Goal: Navigation & Orientation: Find specific page/section

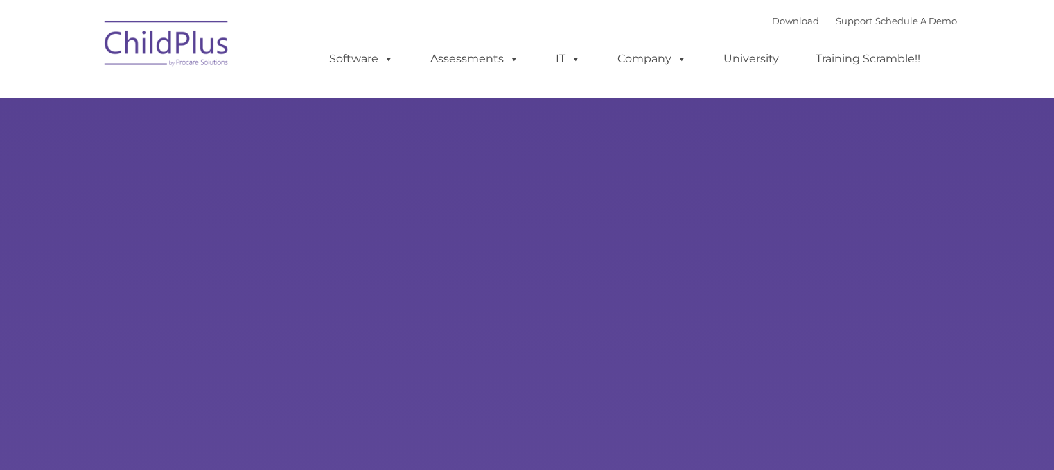
select select "MEDIUM"
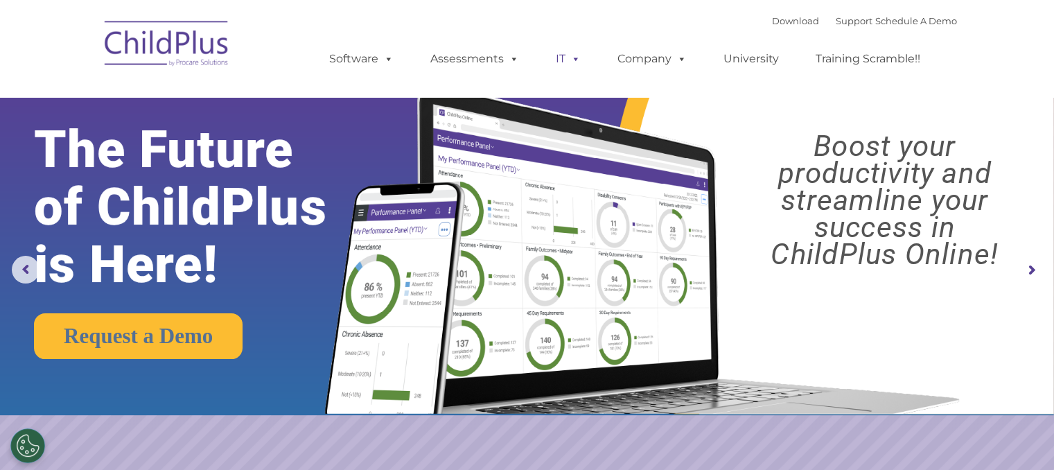
click at [572, 65] on span at bounding box center [573, 58] width 15 height 13
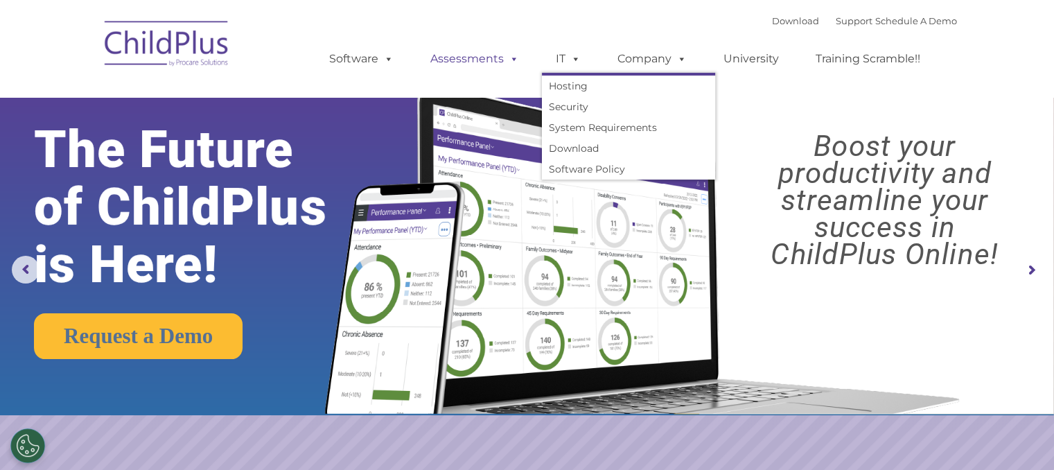
click at [474, 58] on link "Assessments" at bounding box center [475, 59] width 116 height 28
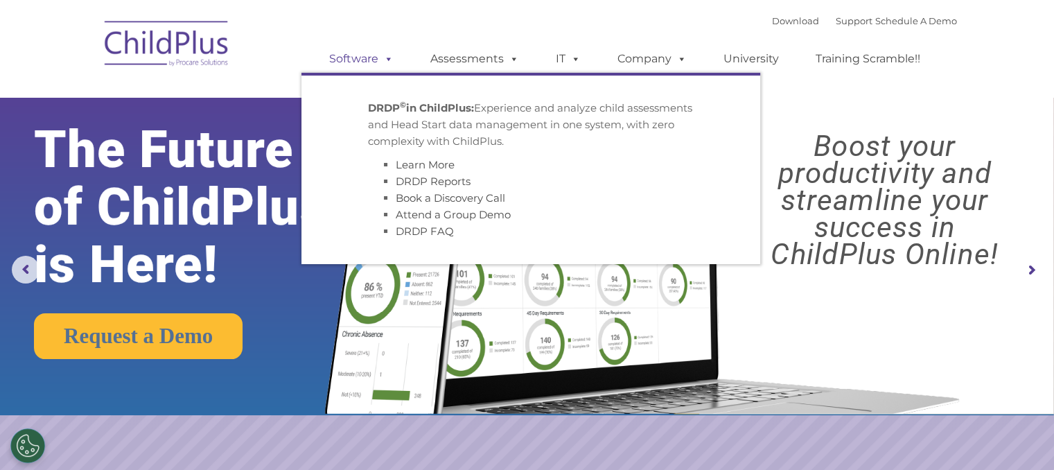
click at [354, 62] on link "Software" at bounding box center [361, 59] width 92 height 28
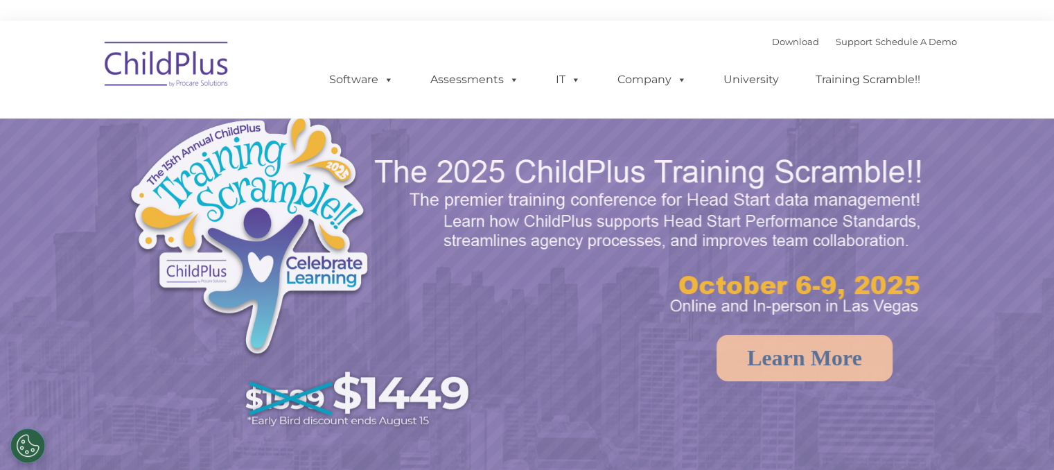
select select "MEDIUM"
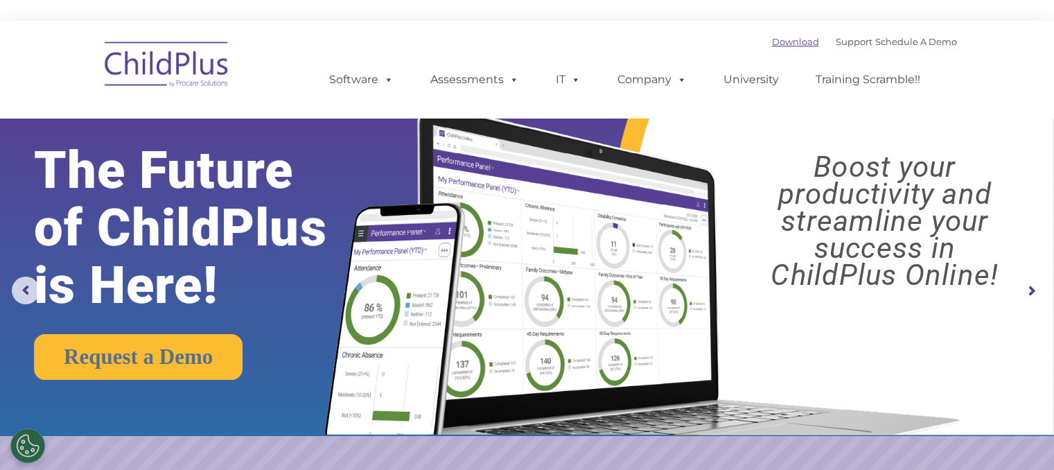
click at [792, 45] on link "Download" at bounding box center [795, 41] width 47 height 11
